Goal: Task Accomplishment & Management: Use online tool/utility

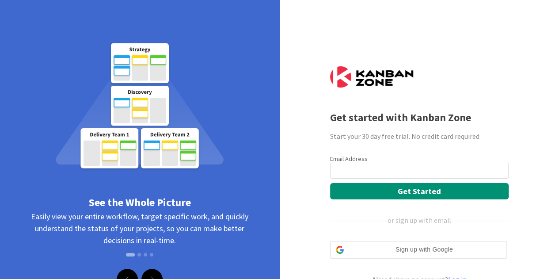
click at [386, 172] on input "email" at bounding box center [419, 171] width 178 height 16
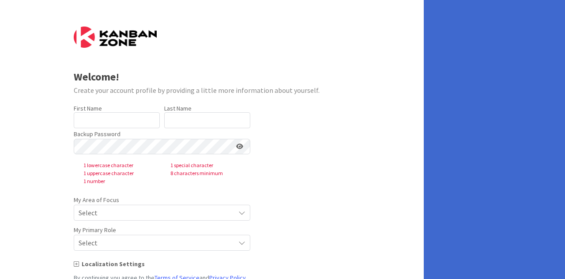
type input "[PERSON_NAME]"
type input "Tetame"
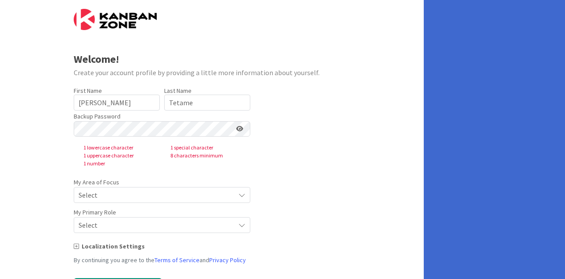
scroll to position [38, 0]
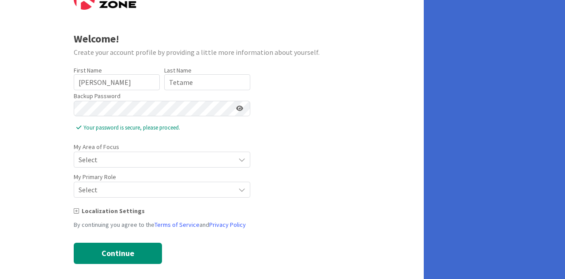
click at [140, 156] on span "Select" at bounding box center [155, 159] width 152 height 12
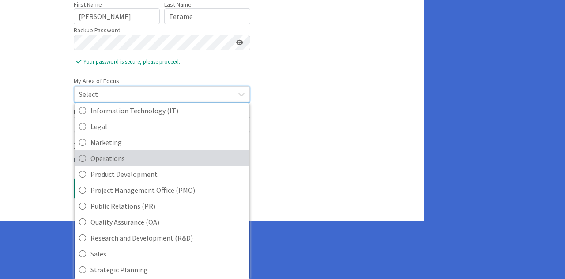
scroll to position [197, 0]
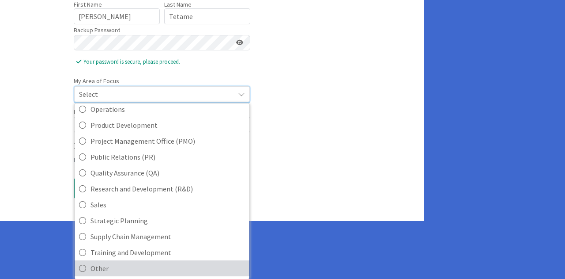
click at [81, 265] on icon at bounding box center [82, 268] width 7 height 13
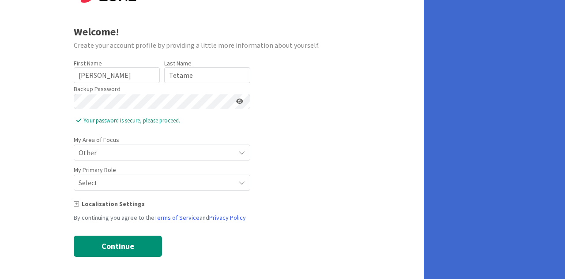
scroll to position [44, 0]
click at [126, 180] on span "Select" at bounding box center [155, 183] width 152 height 12
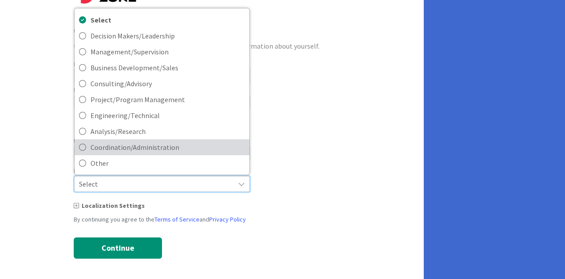
scroll to position [45, 0]
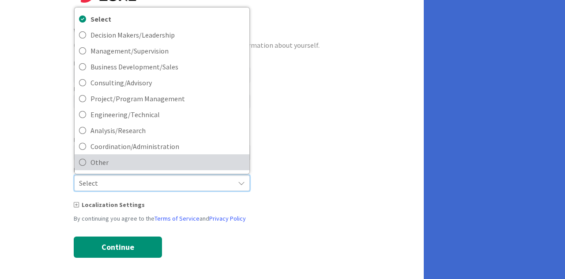
click at [111, 164] on span "Other" at bounding box center [168, 162] width 155 height 13
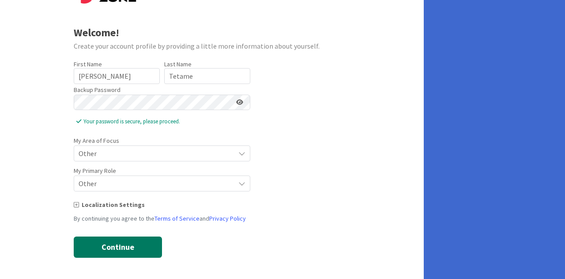
click at [107, 246] on button "Continue" at bounding box center [118, 246] width 88 height 21
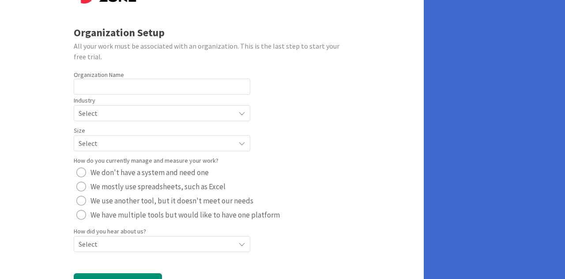
scroll to position [81, 0]
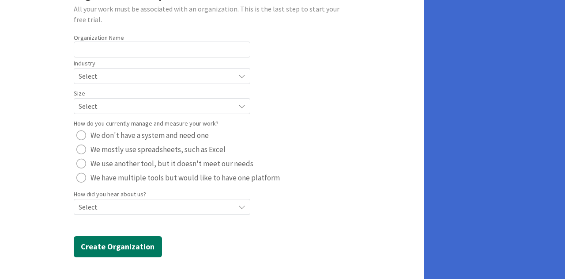
click at [121, 244] on button "Create Organization" at bounding box center [118, 246] width 88 height 21
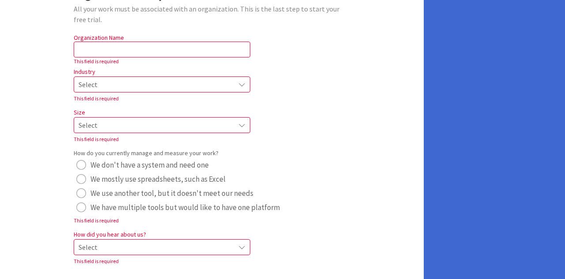
click at [121, 244] on span "Select" at bounding box center [155, 247] width 152 height 12
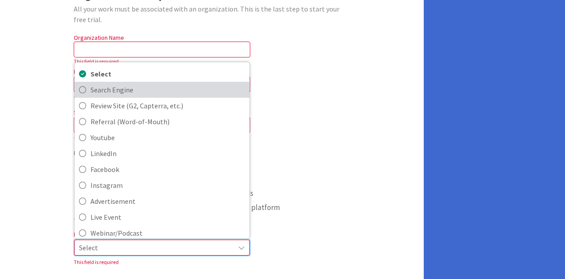
click at [115, 87] on span "Search Engine" at bounding box center [168, 89] width 155 height 13
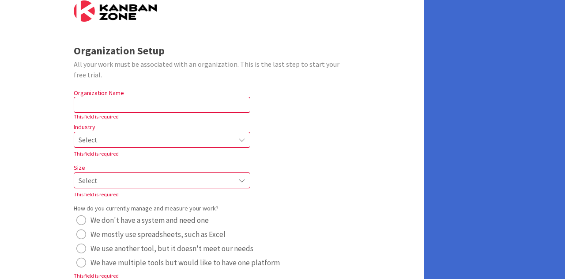
scroll to position [26, 0]
click at [105, 109] on input "text" at bounding box center [162, 105] width 177 height 16
type input "Zentech"
click at [242, 139] on icon at bounding box center [242, 140] width 7 height 7
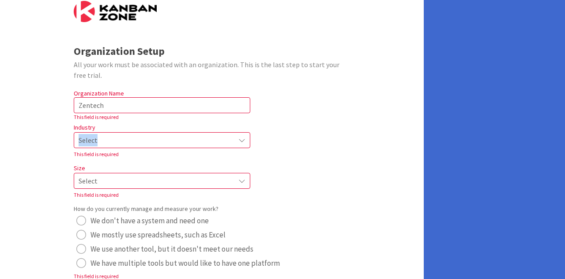
click at [242, 139] on icon at bounding box center [242, 140] width 7 height 7
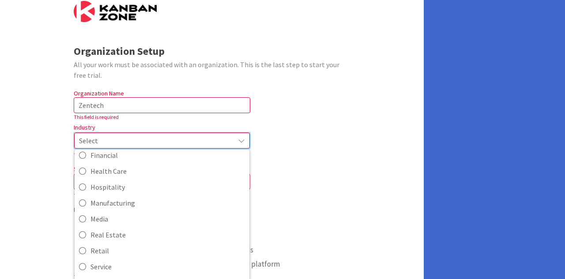
scroll to position [95, 0]
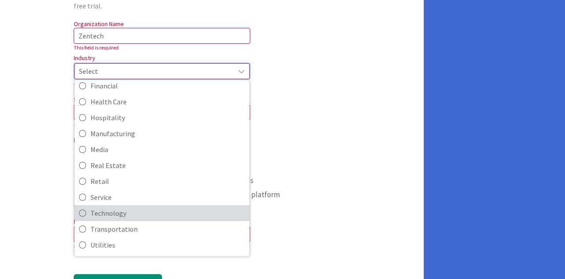
click at [80, 211] on icon at bounding box center [82, 212] width 7 height 13
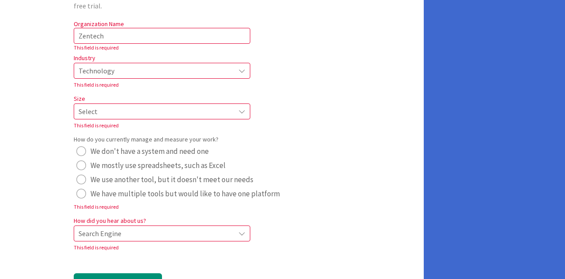
click at [130, 109] on span "Select" at bounding box center [155, 111] width 152 height 12
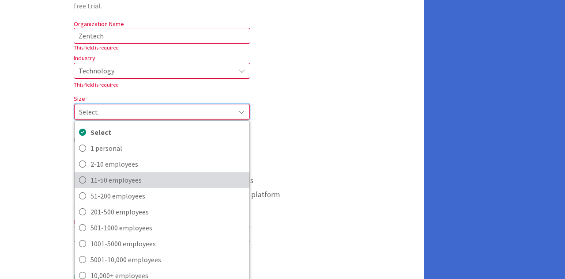
click at [123, 179] on span "11-50 employees" at bounding box center [168, 179] width 155 height 13
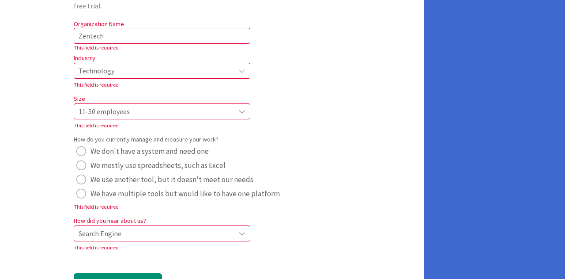
scroll to position [122, 0]
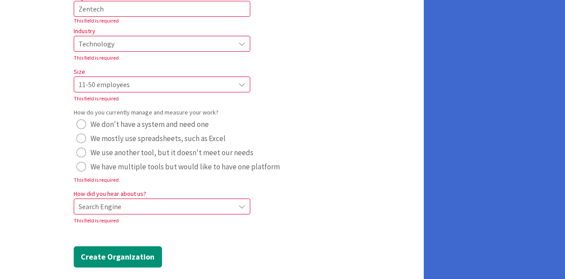
click at [79, 122] on div "radio" at bounding box center [81, 124] width 10 height 10
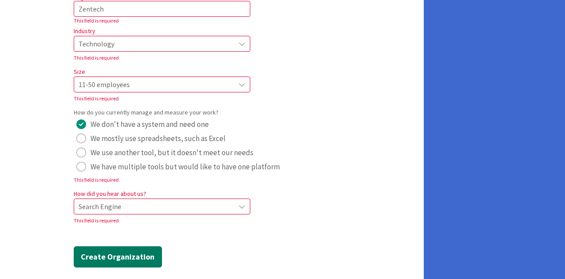
click at [109, 255] on button "Create Organization" at bounding box center [118, 256] width 88 height 21
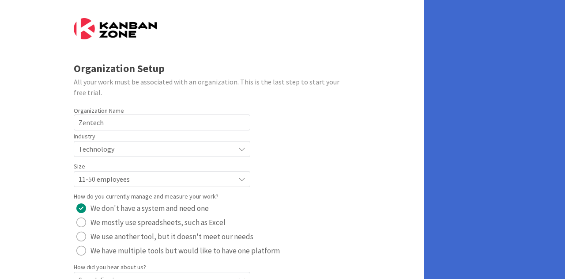
scroll to position [6, 0]
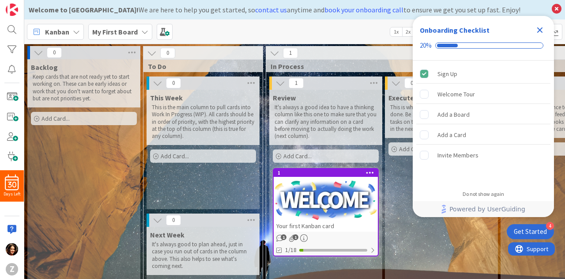
click at [539, 28] on icon "Close Checklist" at bounding box center [540, 30] width 11 height 11
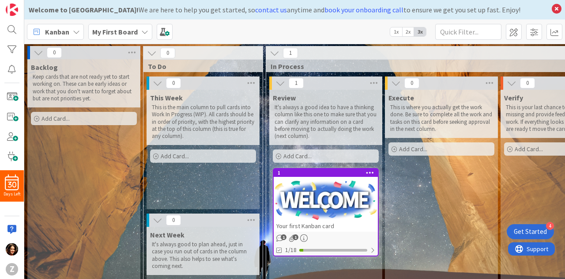
click at [73, 30] on icon at bounding box center [76, 31] width 7 height 7
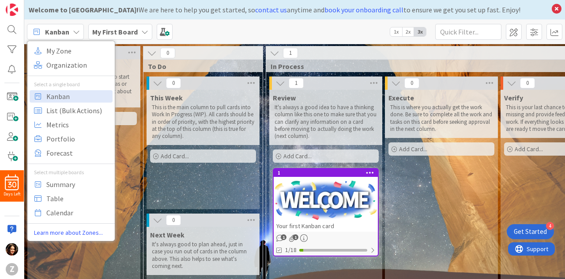
click at [116, 27] on span "My First Board" at bounding box center [115, 32] width 46 height 11
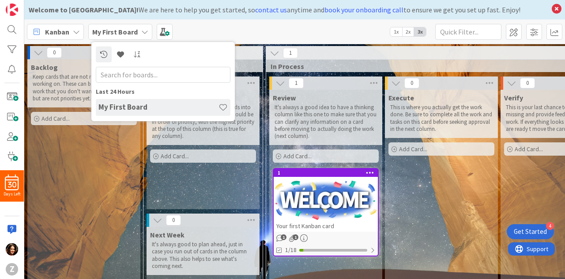
click at [118, 111] on h4 "My First Board" at bounding box center [159, 106] width 120 height 9
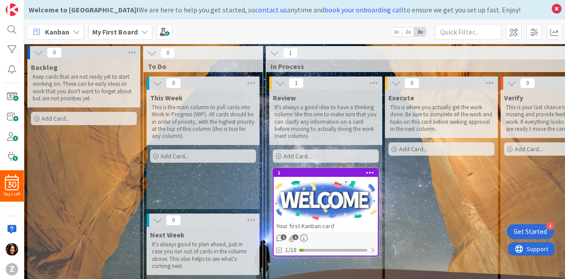
click at [64, 33] on span "Kanban" at bounding box center [57, 32] width 24 height 11
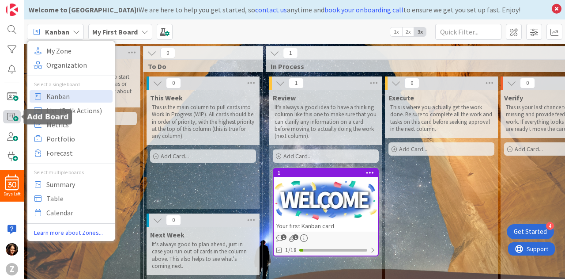
click at [12, 118] on span at bounding box center [12, 116] width 18 height 13
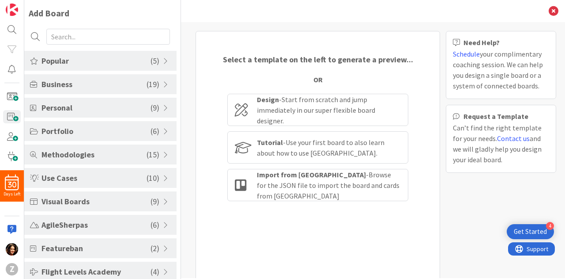
click at [83, 86] on span "Business" at bounding box center [94, 84] width 105 height 12
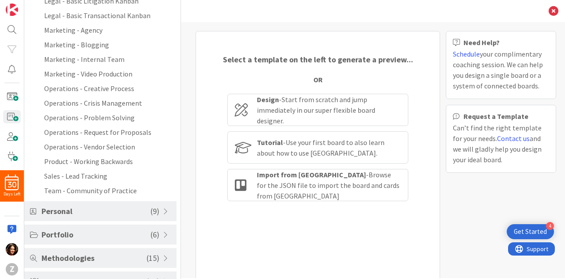
scroll to position [204, 0]
click at [95, 175] on li "Sales - Lead Tracking" at bounding box center [100, 175] width 152 height 15
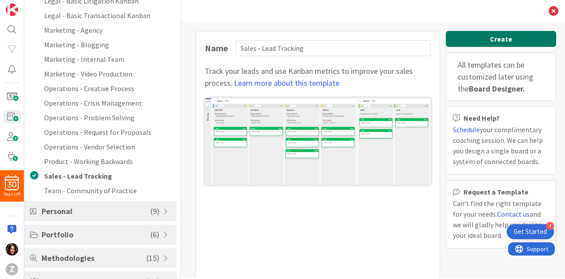
drag, startPoint x: 509, startPoint y: 24, endPoint x: 499, endPoint y: 39, distance: 18.5
click at [499, 39] on div "Name Sales - Lead Tracking Track your leads and use Kanban metrics to improve y…" at bounding box center [373, 150] width 384 height 256
click at [499, 39] on button "Create" at bounding box center [501, 39] width 110 height 16
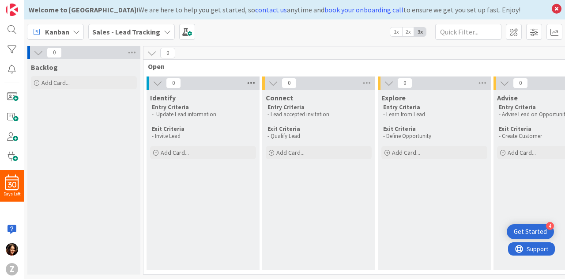
click at [252, 79] on icon at bounding box center [251, 82] width 11 height 13
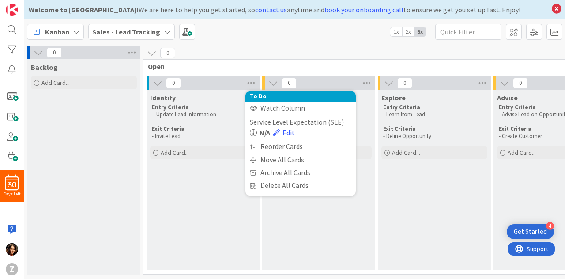
click at [182, 191] on div "Identify Entry Criteria - Update Lead information Exit Criteria - Invite Lead A…" at bounding box center [203, 180] width 113 height 180
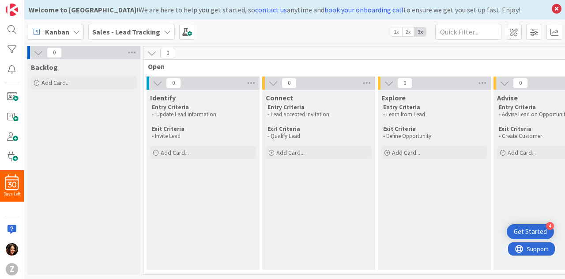
click at [156, 85] on icon at bounding box center [158, 83] width 10 height 10
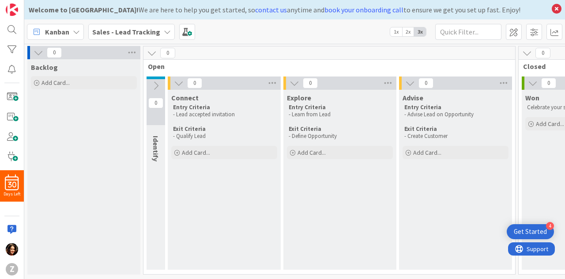
click at [156, 85] on icon at bounding box center [156, 86] width 10 height 10
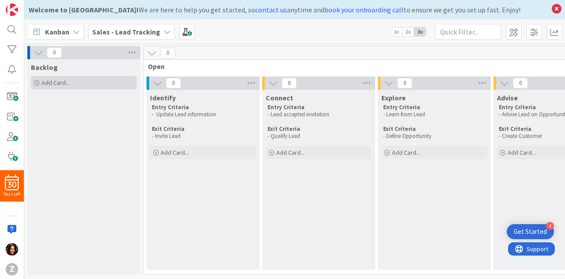
click at [43, 84] on span "Add Card..." at bounding box center [56, 83] width 28 height 8
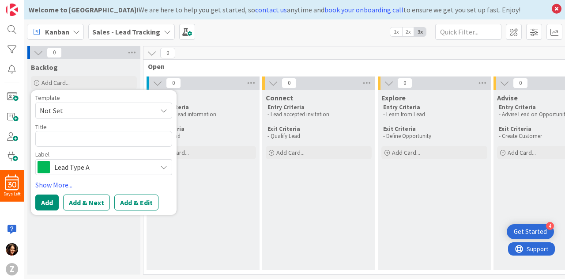
click at [87, 111] on span "Not Set" at bounding box center [95, 110] width 110 height 11
click at [166, 185] on link "Show More..." at bounding box center [103, 184] width 137 height 11
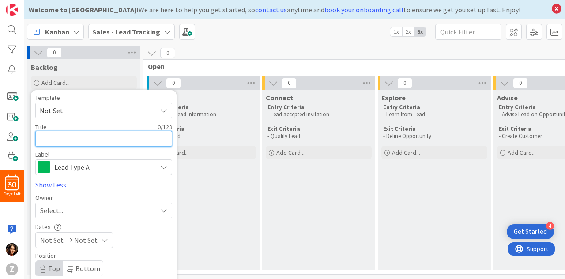
click at [76, 137] on textarea at bounding box center [103, 139] width 137 height 16
type textarea "x"
type textarea "N"
type textarea "x"
type textarea "L"
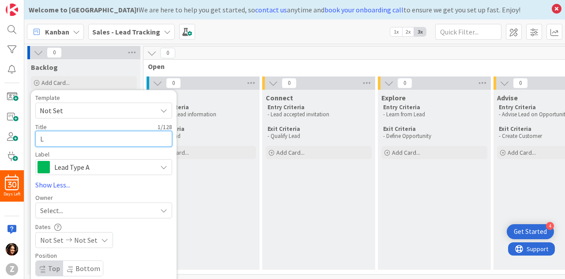
type textarea "x"
type textarea "Le"
type textarea "x"
type textarea "Lea"
type textarea "x"
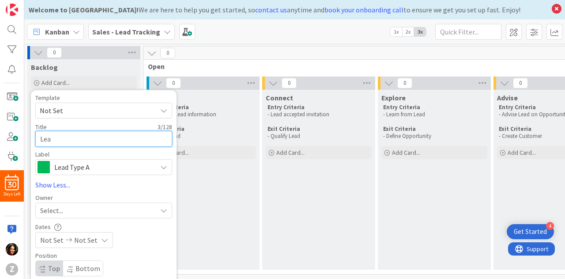
type textarea "Lead"
type textarea "x"
type textarea "Lead"
type textarea "x"
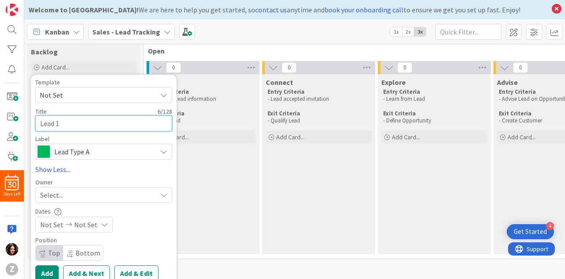
type textarea "Lead 1"
click at [85, 150] on span "Lead Type A" at bounding box center [103, 151] width 98 height 12
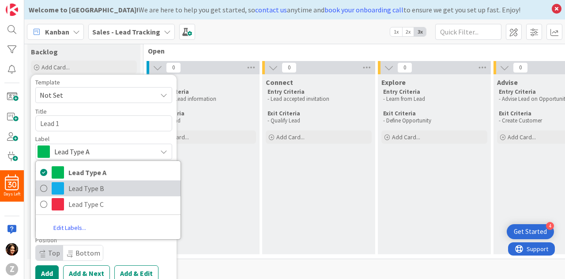
click at [96, 182] on span "Lead Type B" at bounding box center [122, 188] width 108 height 13
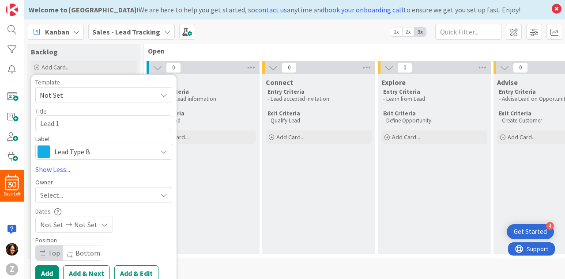
click at [83, 149] on span "Lead Type B" at bounding box center [103, 151] width 98 height 12
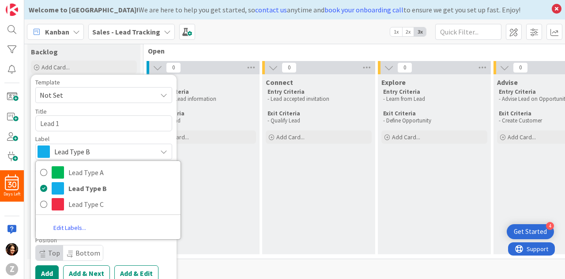
click at [69, 225] on link "Edit Labels..." at bounding box center [70, 228] width 68 height 16
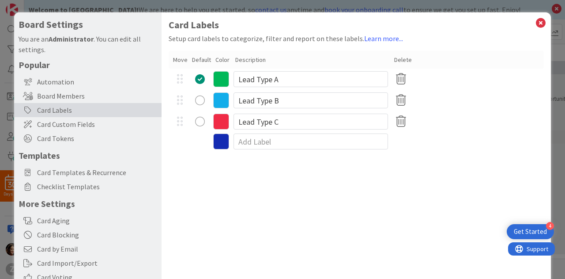
type textarea "x"
click at [253, 144] on input at bounding box center [311, 141] width 155 height 16
type input "New"
click at [201, 141] on div "radio" at bounding box center [200, 143] width 10 height 10
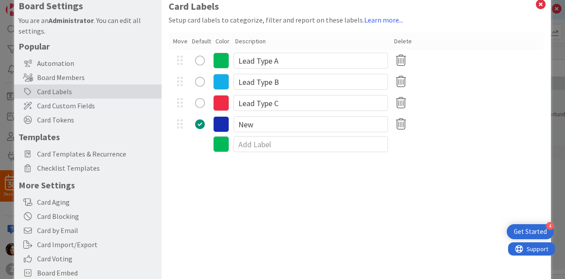
scroll to position [0, 0]
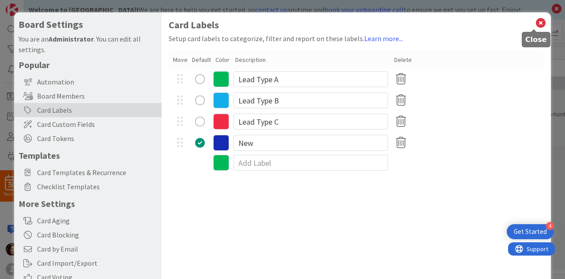
click at [535, 21] on icon at bounding box center [540, 23] width 11 height 12
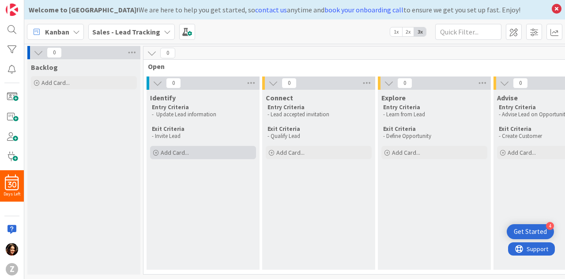
click at [172, 152] on span "Add Card..." at bounding box center [175, 152] width 28 height 8
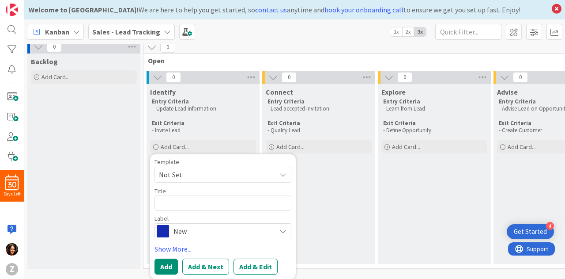
click at [196, 171] on span "Not Set" at bounding box center [214, 174] width 110 height 11
click at [144, 215] on div "0 Open 0 Identify Entry Criteria - Update Lead information Exit Criteria - Invi…" at bounding box center [376, 154] width 467 height 228
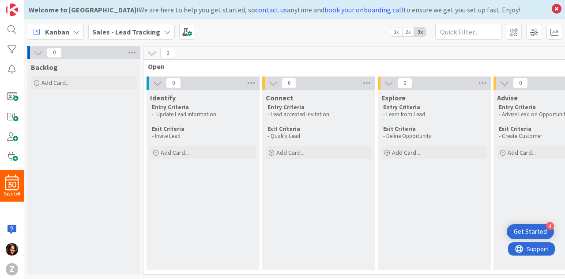
scroll to position [2, 0]
click at [177, 148] on span "Add Card..." at bounding box center [175, 152] width 28 height 8
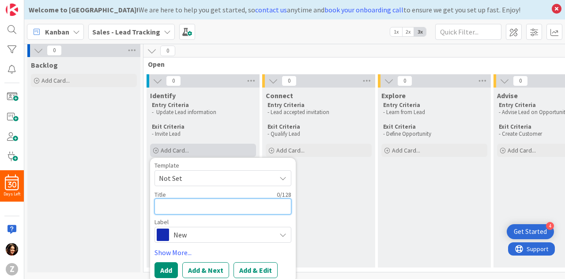
scroll to position [11, 0]
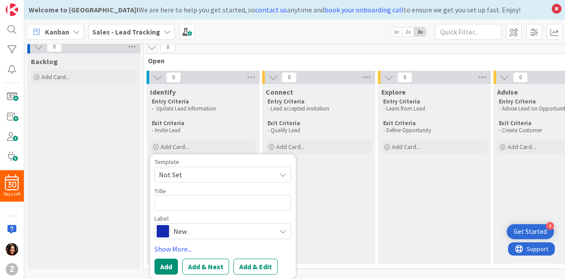
click at [183, 226] on span "New" at bounding box center [223, 231] width 98 height 12
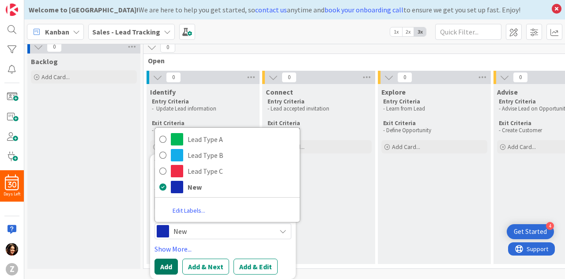
click at [166, 260] on button "Add" at bounding box center [166, 266] width 23 height 16
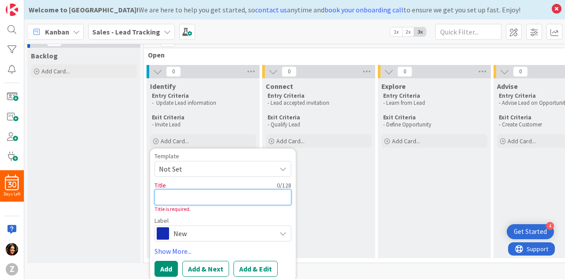
click at [187, 196] on textarea at bounding box center [223, 197] width 137 height 16
type textarea "x"
type textarea "N"
type textarea "x"
type textarea "Ne"
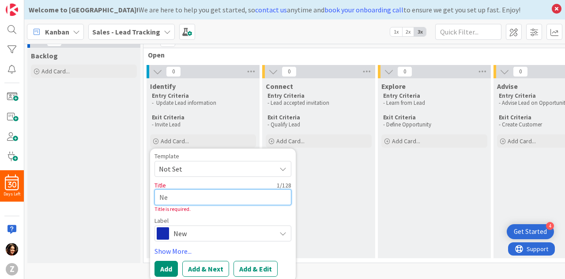
type textarea "x"
type textarea "New"
type textarea "x"
type textarea "New"
type textarea "x"
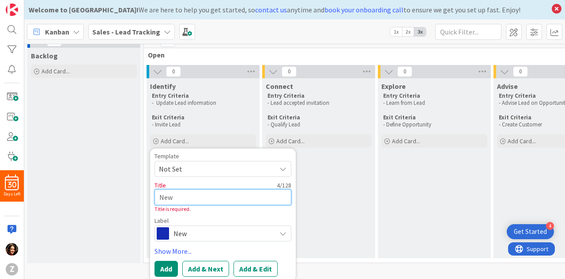
type textarea "New l"
type textarea "x"
type textarea "New le"
type textarea "x"
type textarea "New lea"
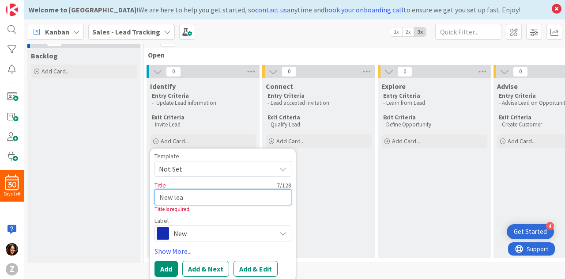
type textarea "x"
type textarea "New lead"
type textarea "x"
type textarea "New lead"
type textarea "x"
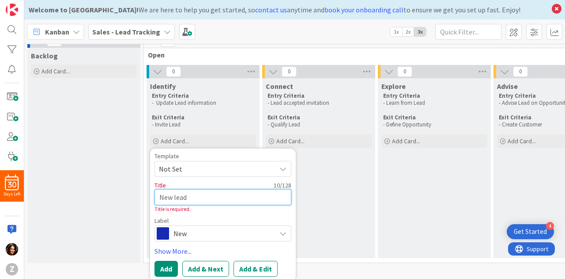
type textarea "New lead g"
type textarea "x"
type textarea "New lead ge"
type textarea "x"
type textarea "New lead gen"
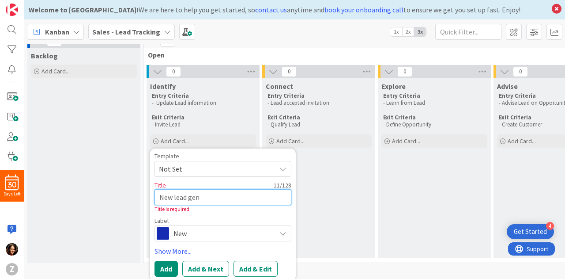
type textarea "x"
type textarea "New lead gene"
type textarea "x"
type textarea "New lead gener"
type textarea "x"
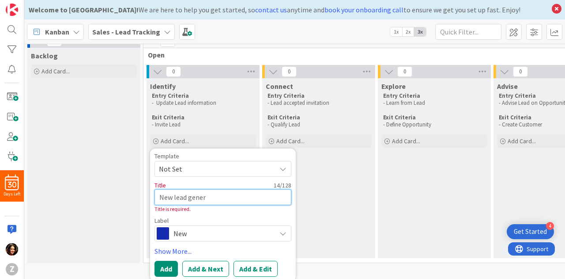
type textarea "New lead geners"
type textarea "x"
type textarea "New lead gener"
type textarea "x"
type textarea "New lead genera"
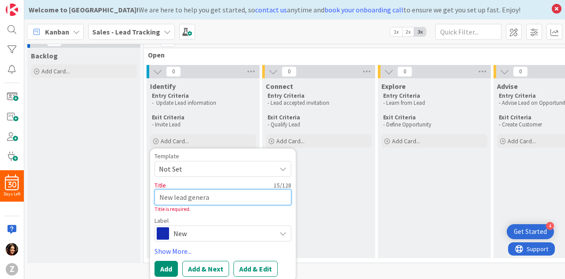
type textarea "x"
type textarea "New lead generat"
type textarea "x"
type textarea "New lead generati"
type textarea "x"
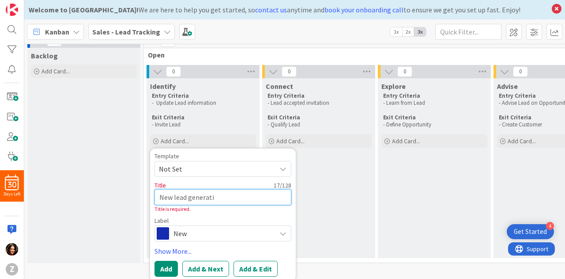
type textarea "New lead generatio"
type textarea "x"
type textarea "New lead generation"
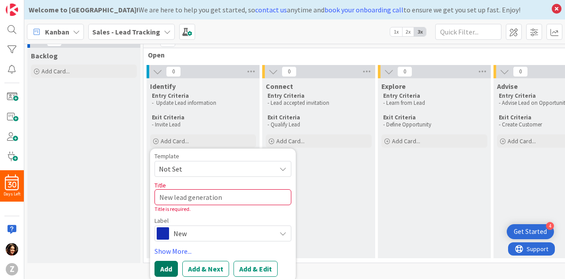
click at [165, 263] on button "Add" at bounding box center [166, 269] width 23 height 16
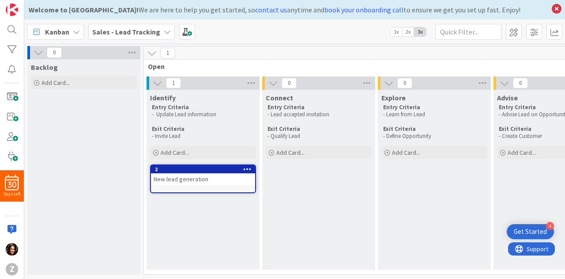
click at [248, 169] on icon at bounding box center [247, 169] width 8 height 6
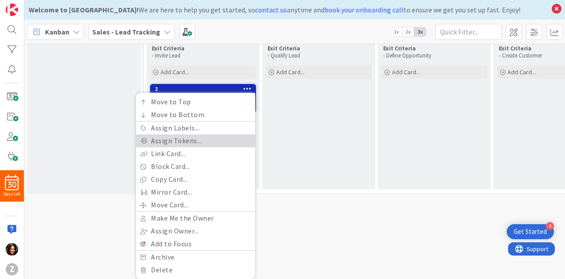
scroll to position [79, 0]
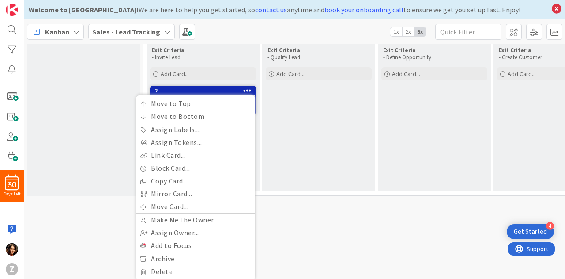
click at [288, 103] on div "Connect Entry Criteria - Lead accepted invitation Exit Criteria - Qualify Lead …" at bounding box center [318, 101] width 113 height 180
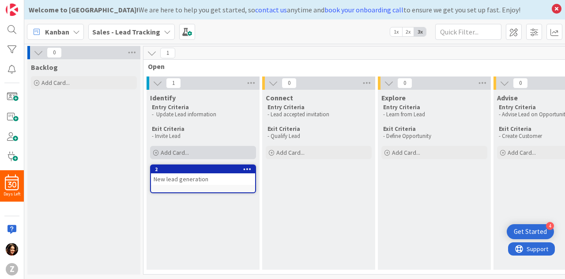
scroll to position [0, 0]
click at [41, 33] on icon at bounding box center [36, 31] width 11 height 11
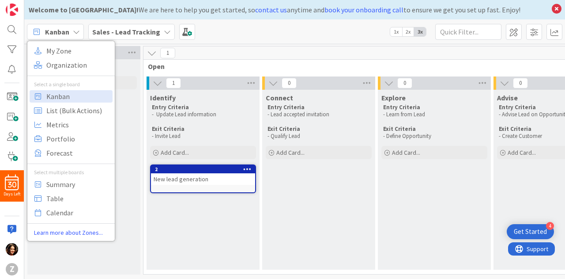
click at [176, 86] on span "1" at bounding box center [173, 83] width 15 height 11
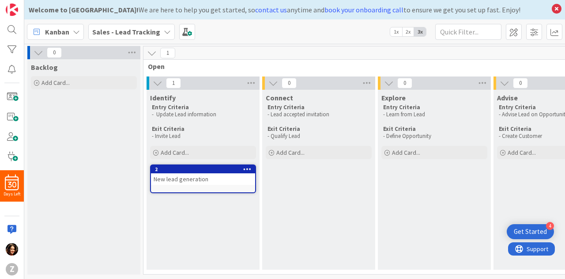
scroll to position [2, 0]
click at [249, 166] on icon at bounding box center [247, 169] width 8 height 6
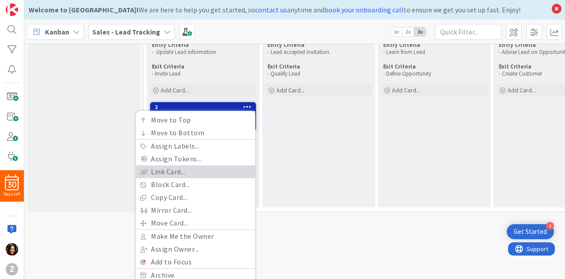
scroll to position [86, 0]
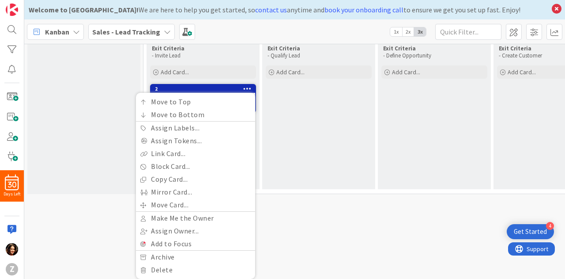
click at [294, 159] on div "Connect Entry Criteria - Lead accepted invitation Exit Criteria - Qualify Lead …" at bounding box center [318, 99] width 113 height 180
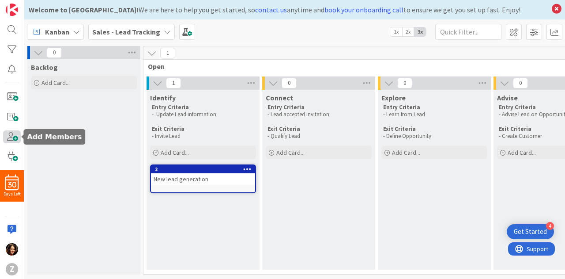
click at [7, 131] on span at bounding box center [12, 136] width 18 height 13
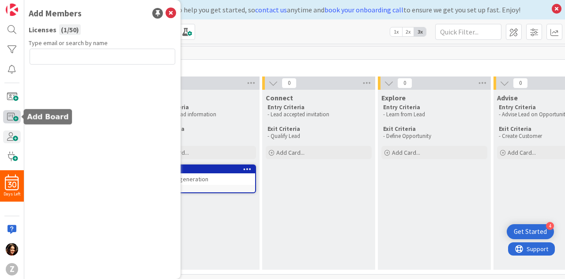
click at [7, 114] on span at bounding box center [12, 116] width 18 height 13
type textarea "x"
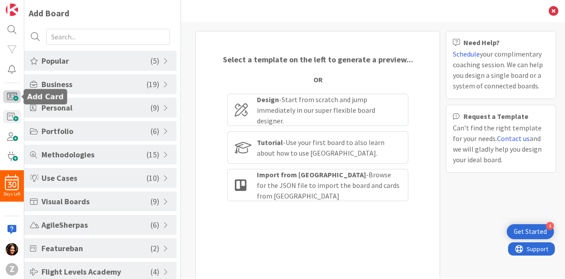
click at [7, 94] on span at bounding box center [12, 96] width 18 height 13
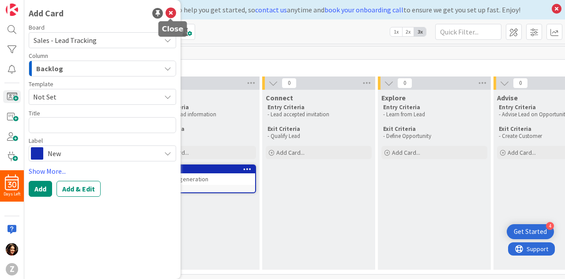
click at [172, 14] on icon at bounding box center [171, 13] width 11 height 11
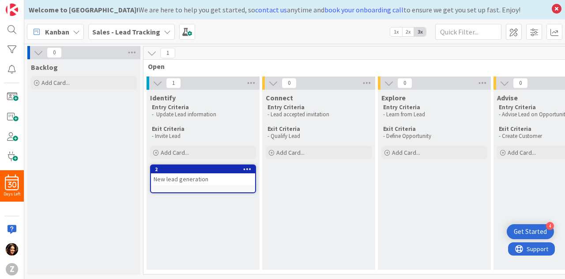
click at [136, 178] on div "Backlog Add Card..." at bounding box center [83, 166] width 113 height 215
